Goal: Information Seeking & Learning: Learn about a topic

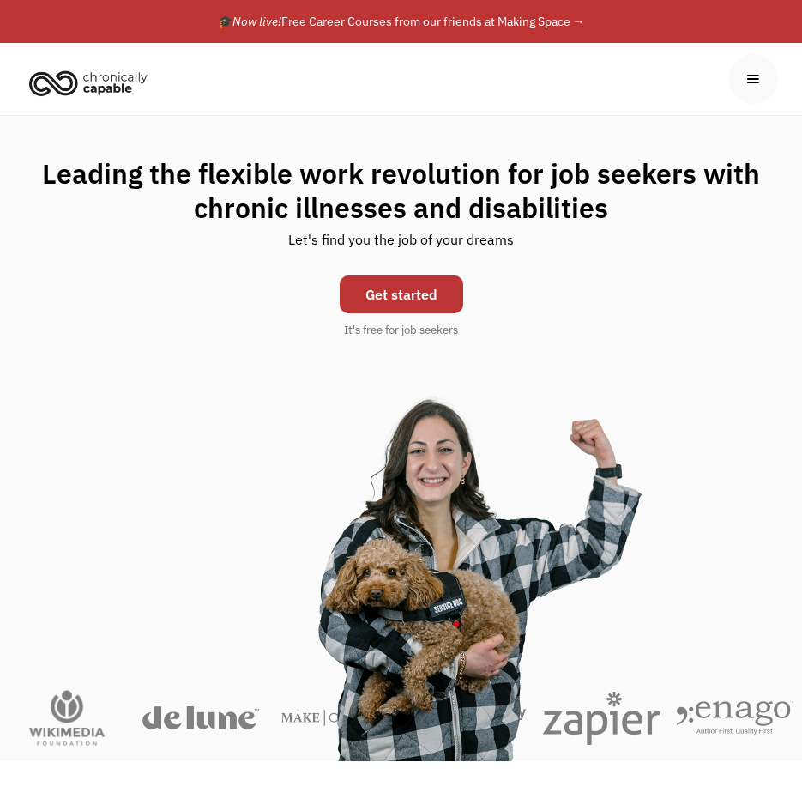
click at [761, 82] on div "menu" at bounding box center [753, 79] width 19 height 19
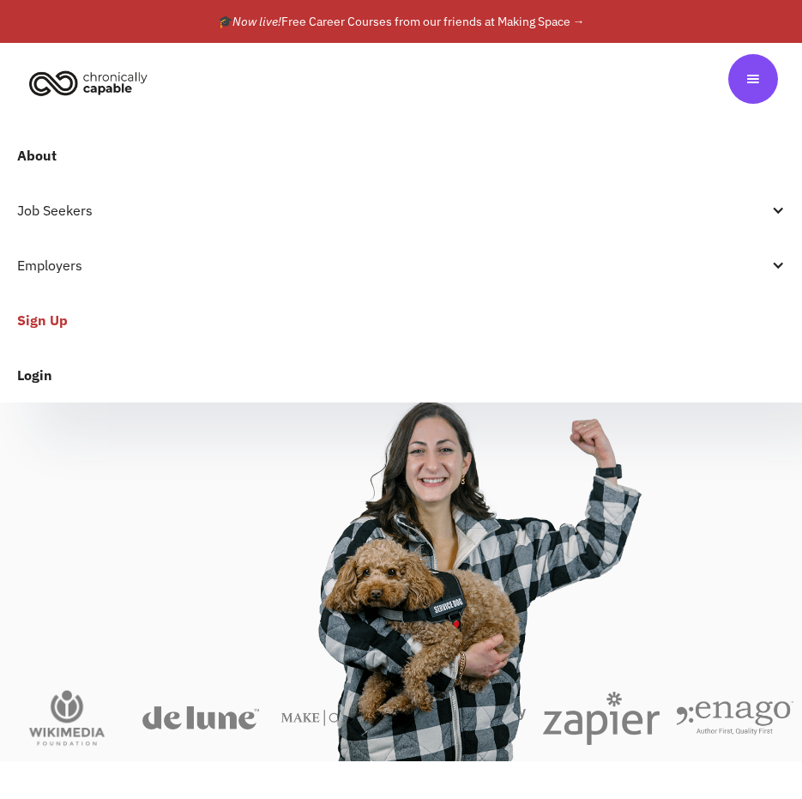
click at [77, 207] on div "Job Seekers" at bounding box center [392, 210] width 751 height 21
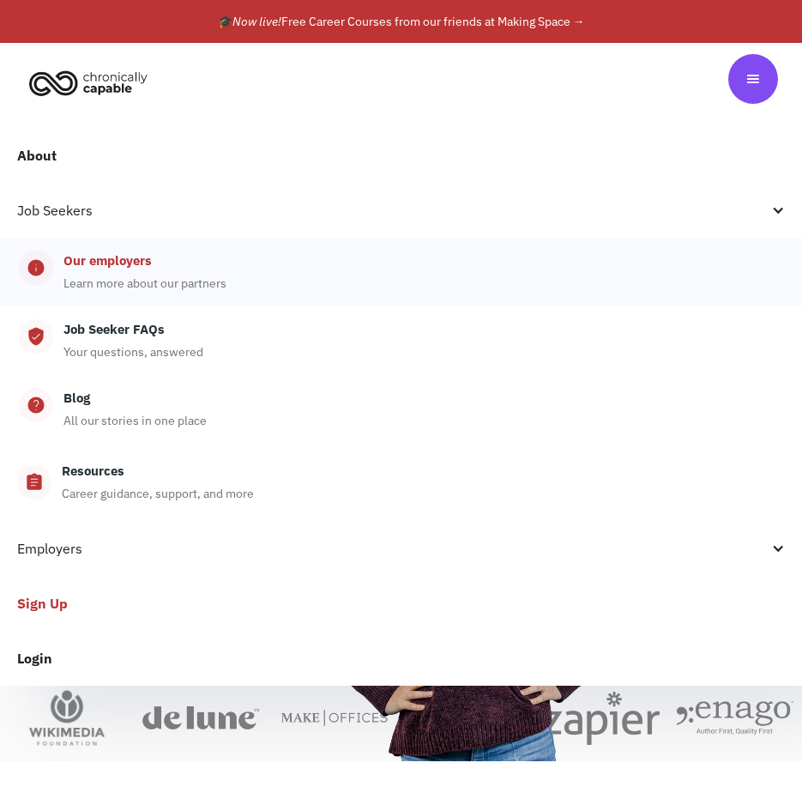
click at [110, 267] on div "Our employers" at bounding box center [108, 261] width 88 height 21
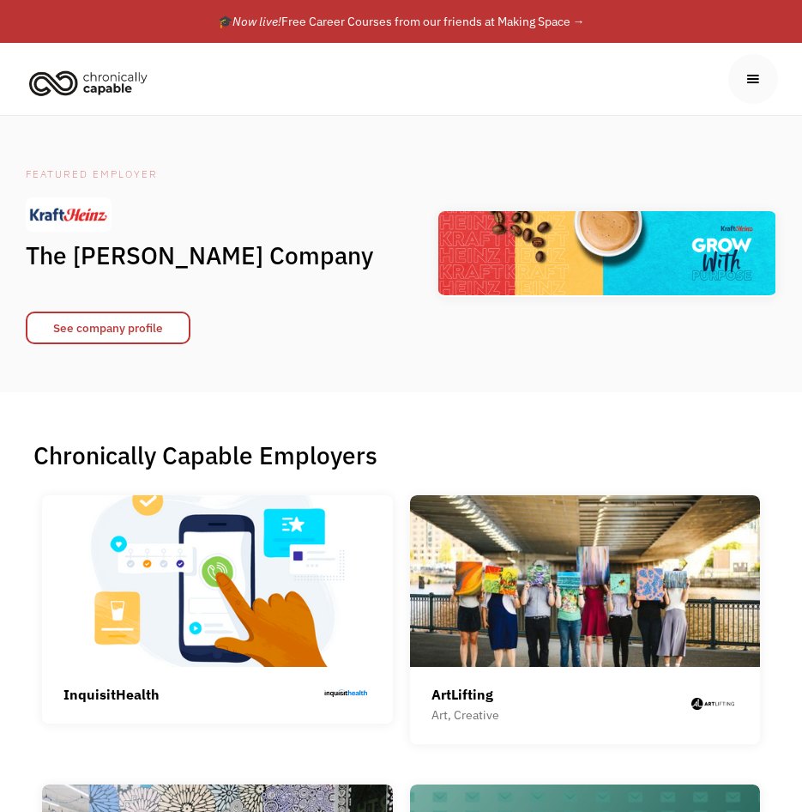
click at [771, 77] on div "menu" at bounding box center [754, 79] width 50 height 50
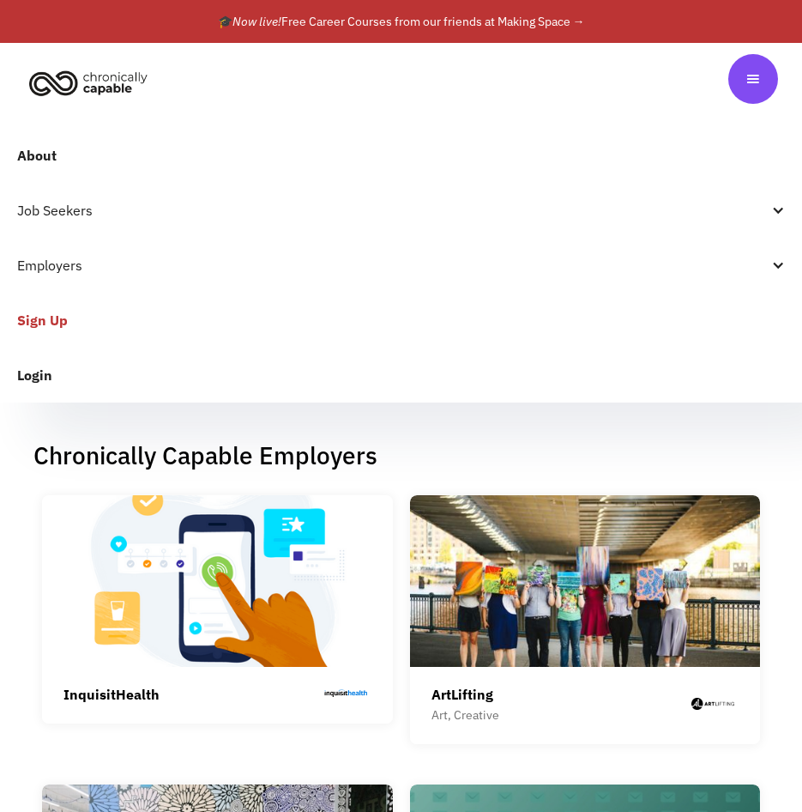
click at [776, 215] on div at bounding box center [778, 210] width 14 height 14
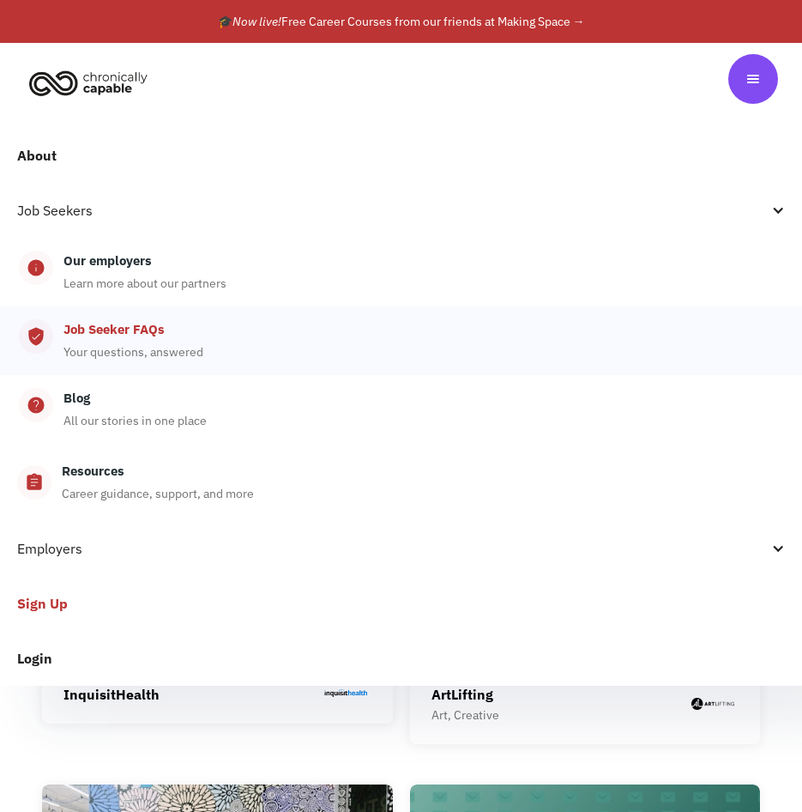
click at [154, 336] on div "Job Seeker FAQs" at bounding box center [114, 329] width 101 height 21
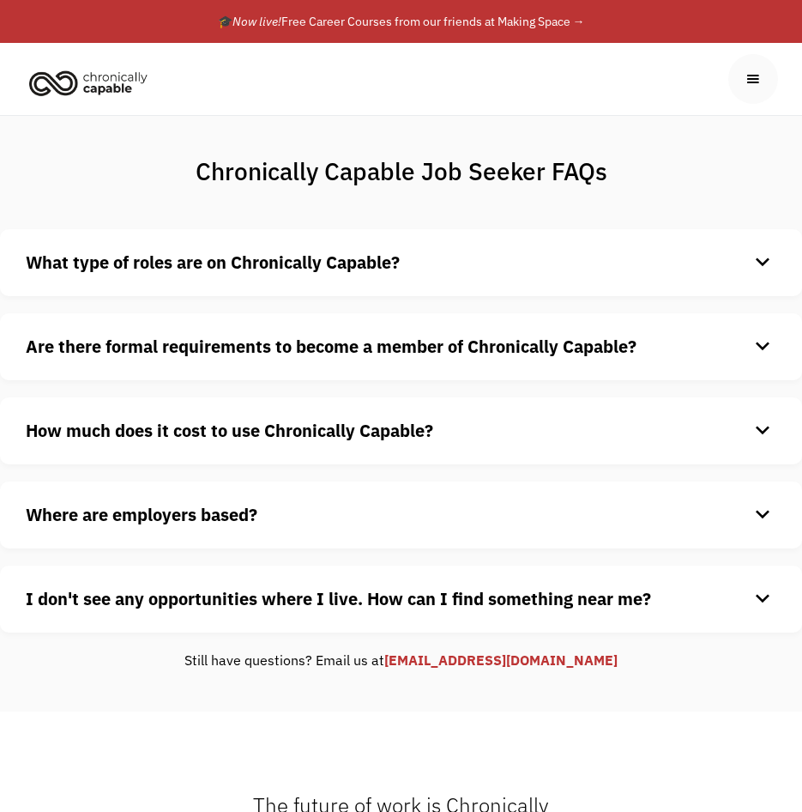
click at [342, 275] on h4 "What type of roles are on Chronically Capable?" at bounding box center [387, 263] width 723 height 26
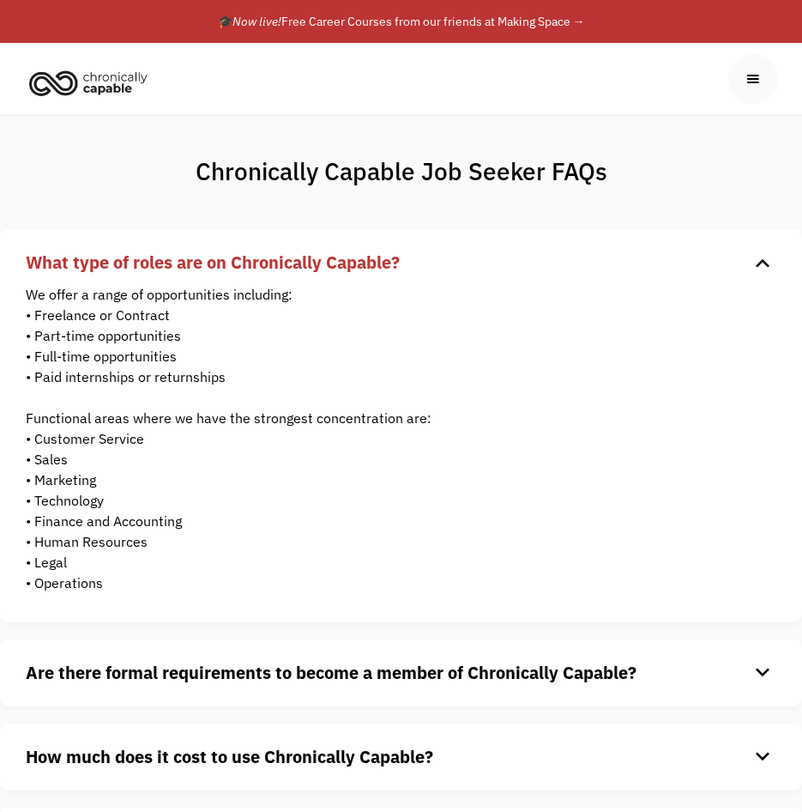
click at [762, 265] on div "keyboard_arrow_down" at bounding box center [762, 263] width 27 height 26
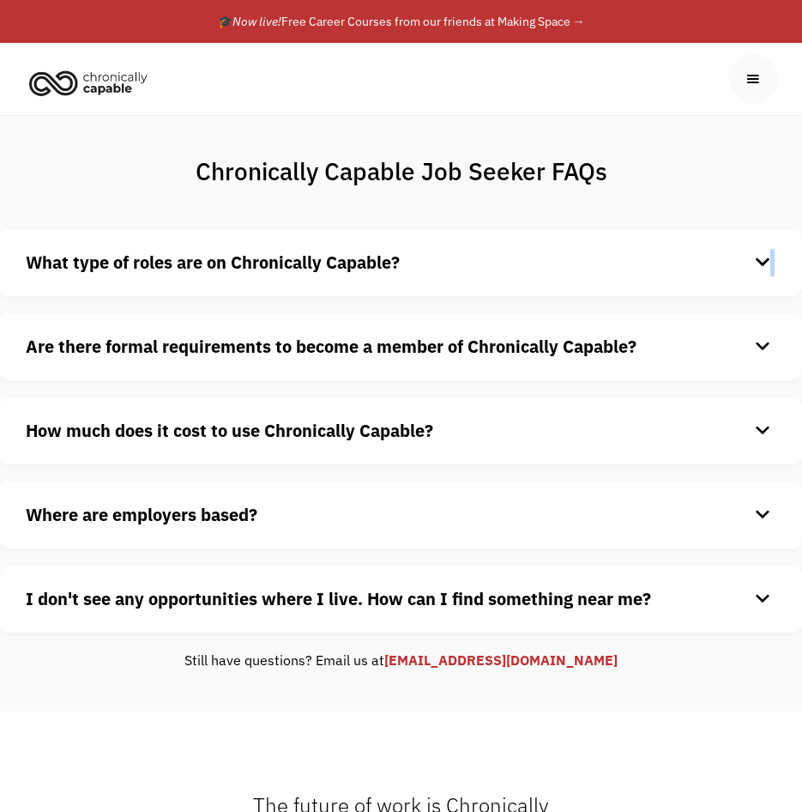
click at [771, 268] on div "keyboard_arrow_down" at bounding box center [762, 263] width 27 height 26
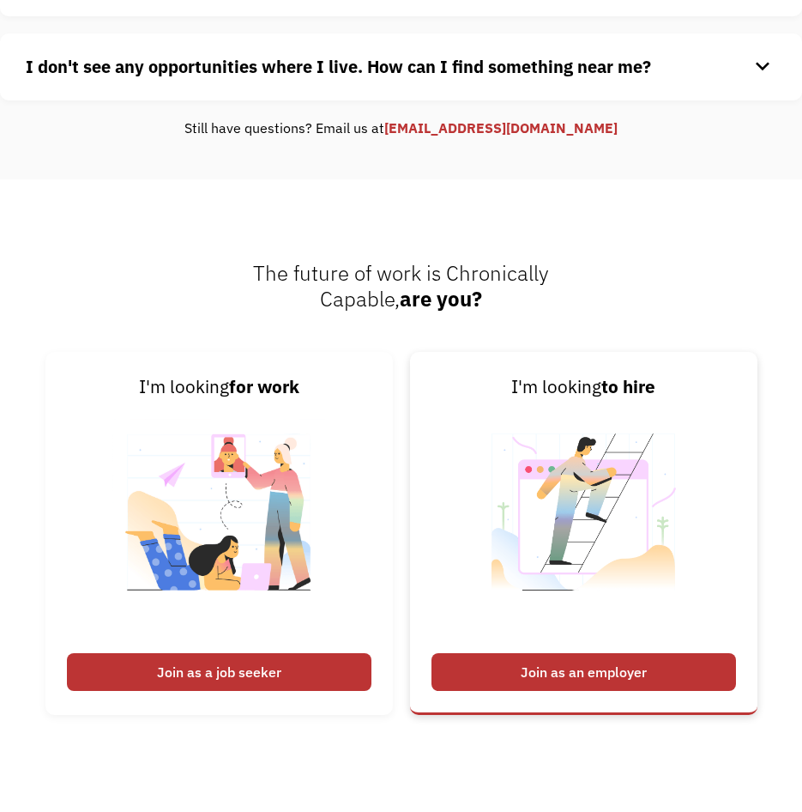
scroll to position [1153, 0]
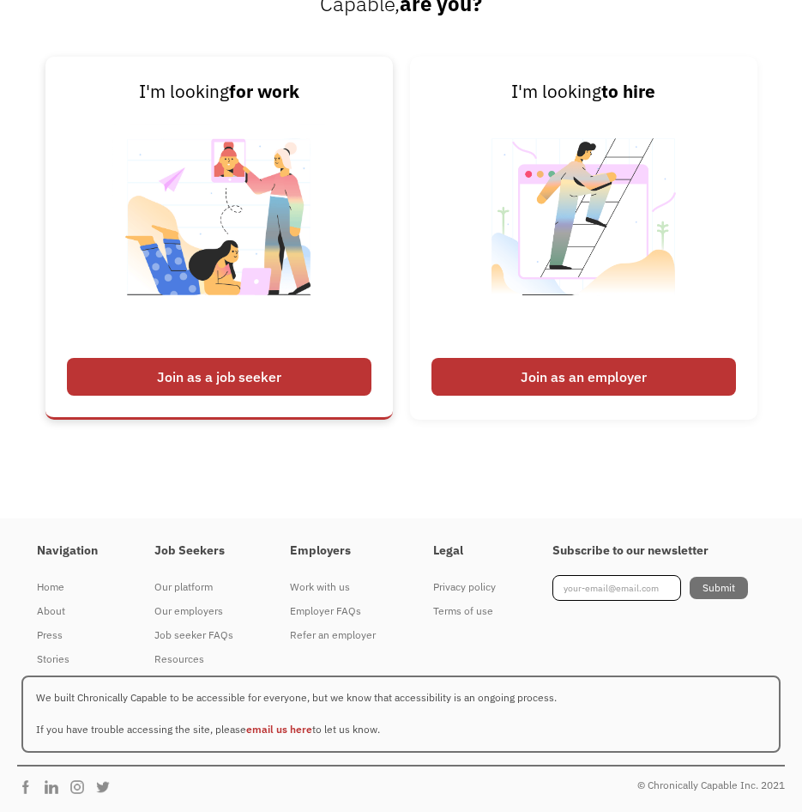
click at [314, 374] on div "Join as a job seeker" at bounding box center [219, 377] width 305 height 38
click at [293, 379] on div "Join as a job seeker" at bounding box center [219, 377] width 305 height 38
click at [258, 369] on div "Join as a job seeker" at bounding box center [219, 377] width 305 height 38
click at [259, 380] on div "Join as a job seeker" at bounding box center [219, 377] width 305 height 38
